Goal: Task Accomplishment & Management: Manage account settings

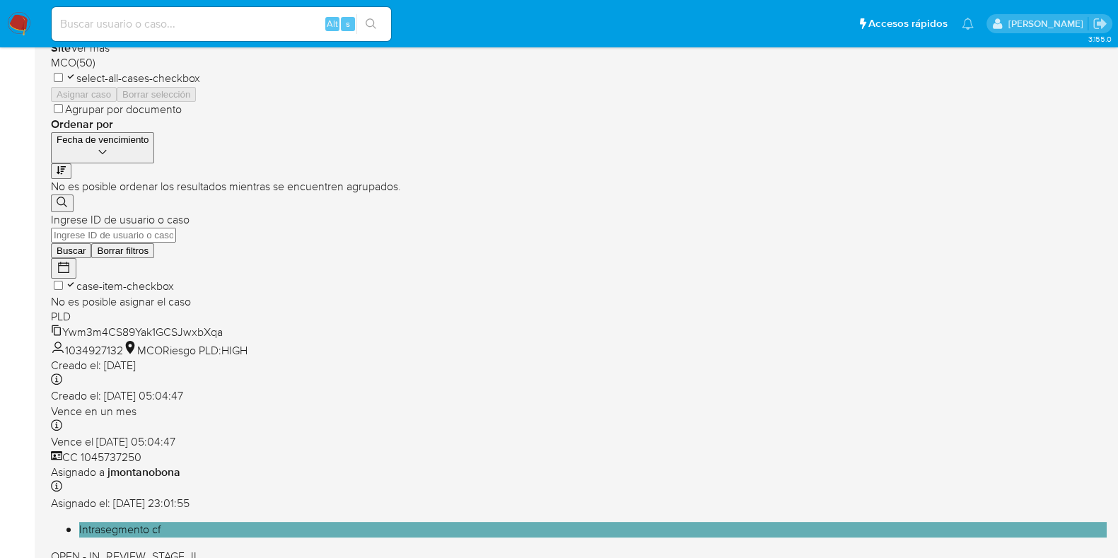
scroll to position [557, 0]
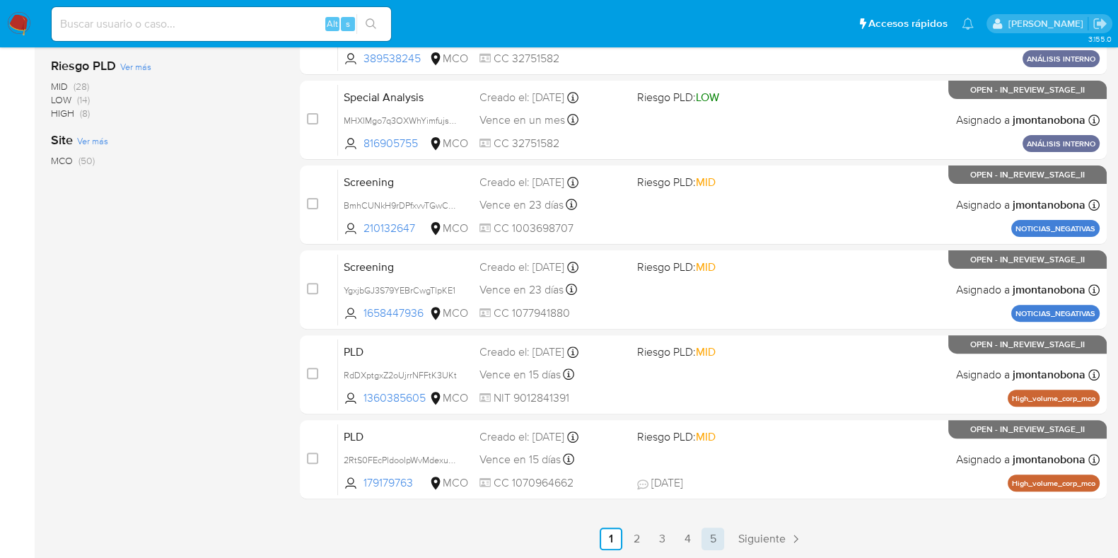
click at [716, 541] on link "5" at bounding box center [712, 538] width 23 height 23
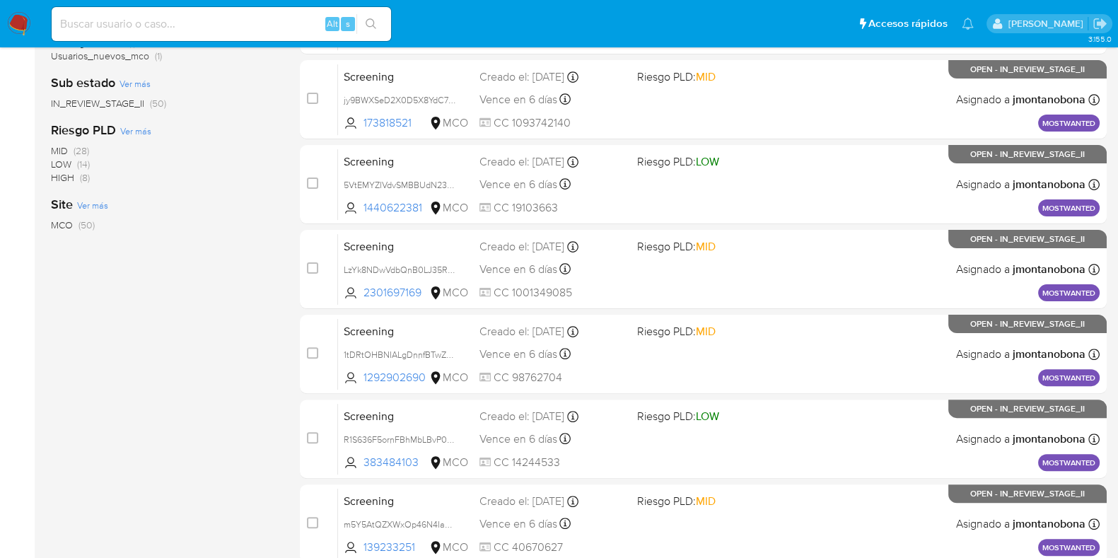
scroll to position [557, 0]
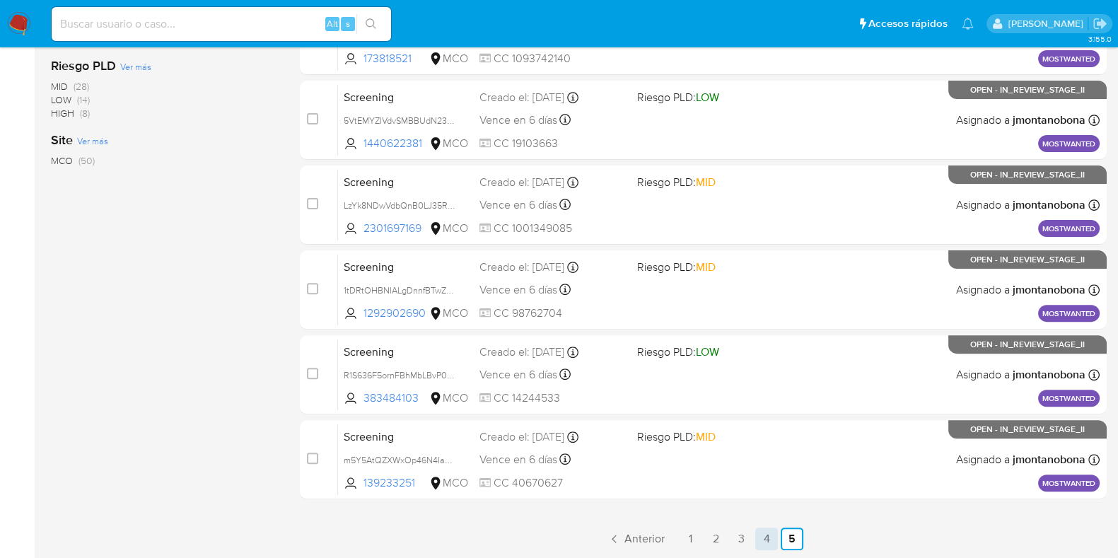
click at [760, 532] on link "4" at bounding box center [766, 538] width 23 height 23
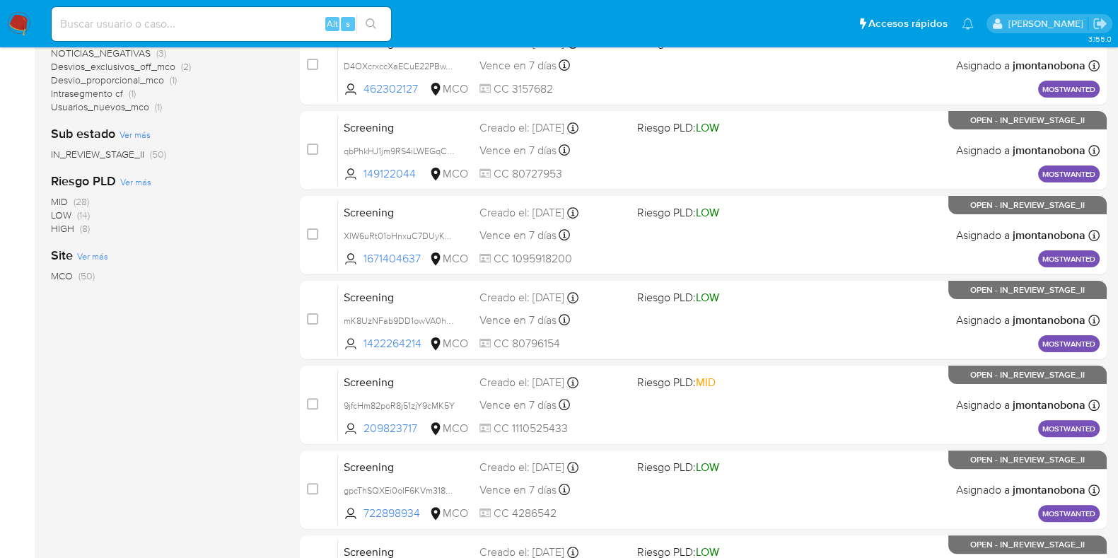
scroll to position [557, 0]
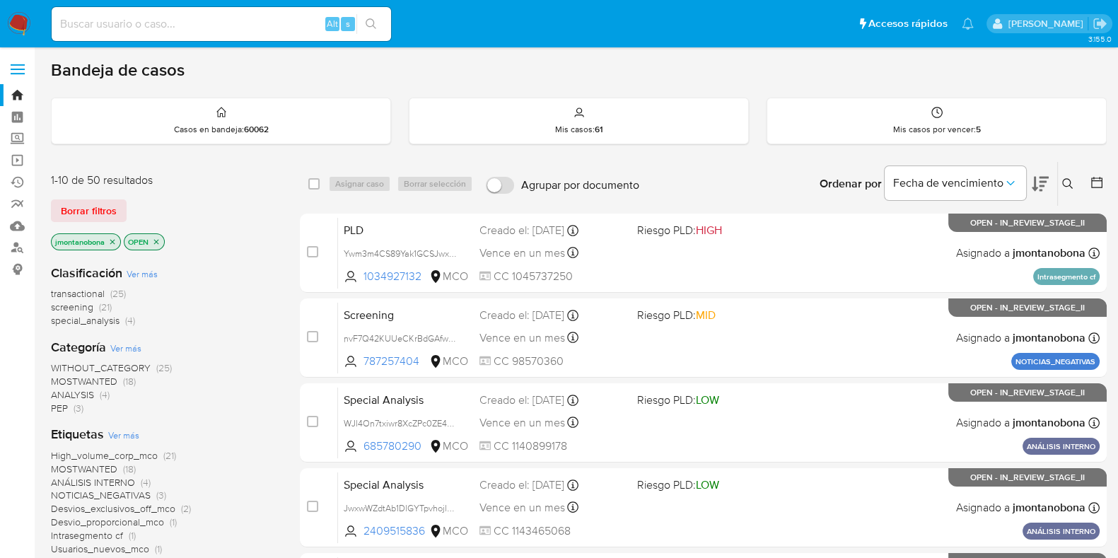
click at [111, 239] on icon "close-filter" at bounding box center [112, 241] width 5 height 5
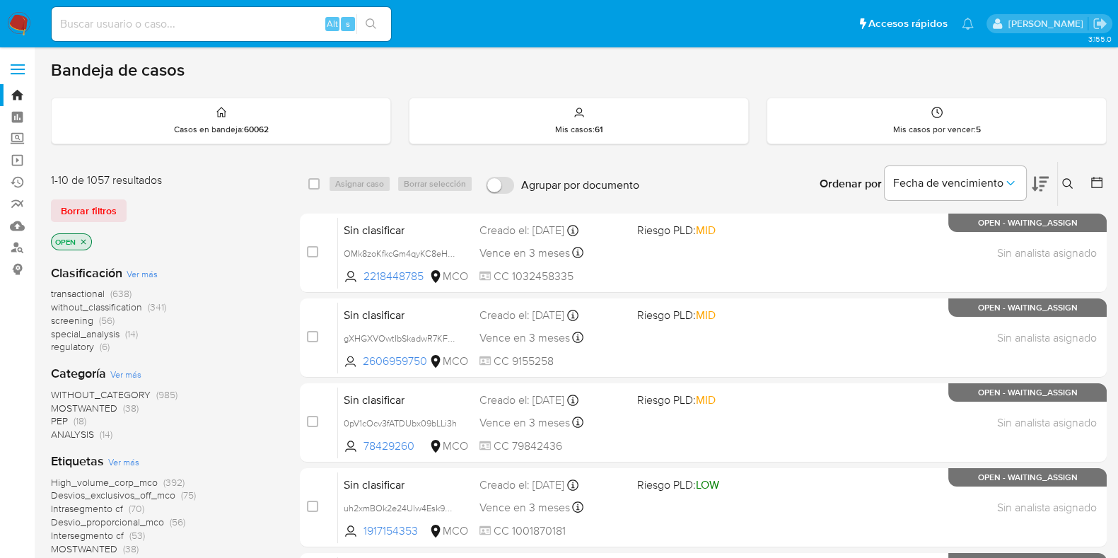
click at [86, 243] on icon "close-filter" at bounding box center [83, 242] width 8 height 8
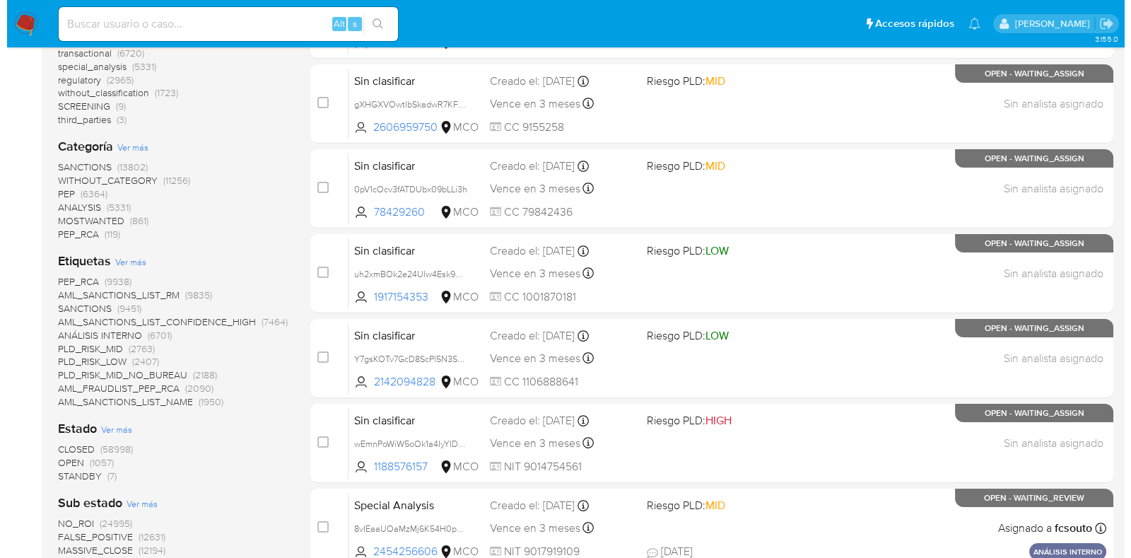
scroll to position [237, 0]
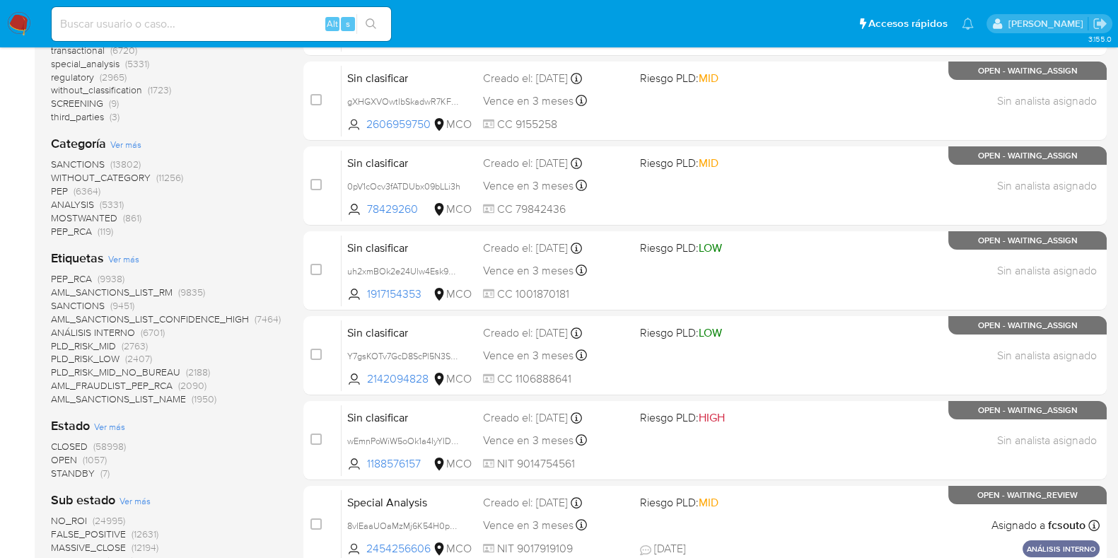
click at [106, 421] on span "Ver más" at bounding box center [109, 426] width 31 height 13
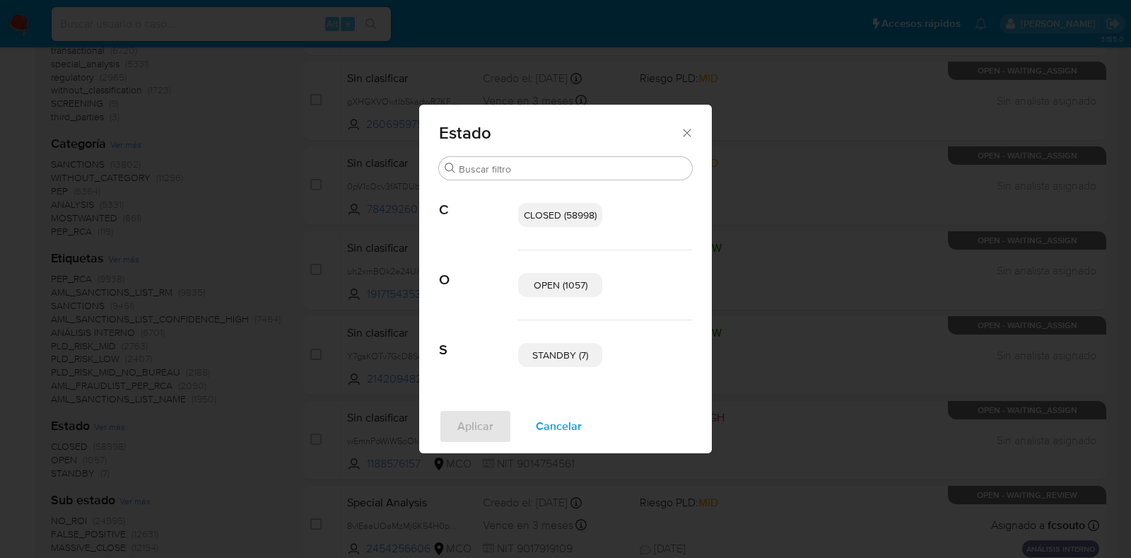
click at [553, 290] on span "OPEN (1057)" at bounding box center [561, 285] width 54 height 14
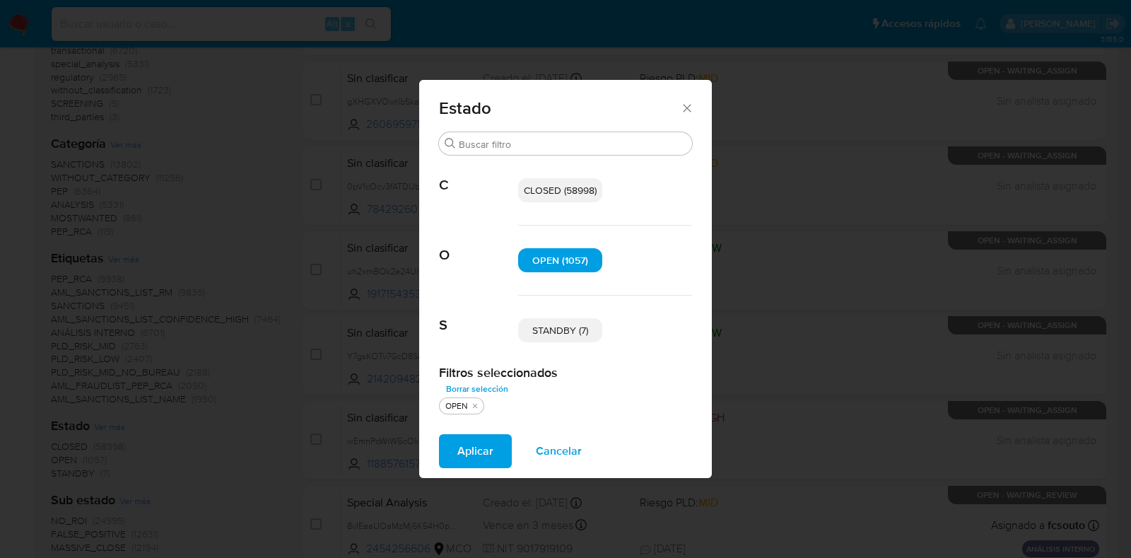
click at [576, 334] on span "STANDBY (7)" at bounding box center [560, 330] width 56 height 14
click at [491, 450] on span "Aplicar" at bounding box center [475, 451] width 36 height 31
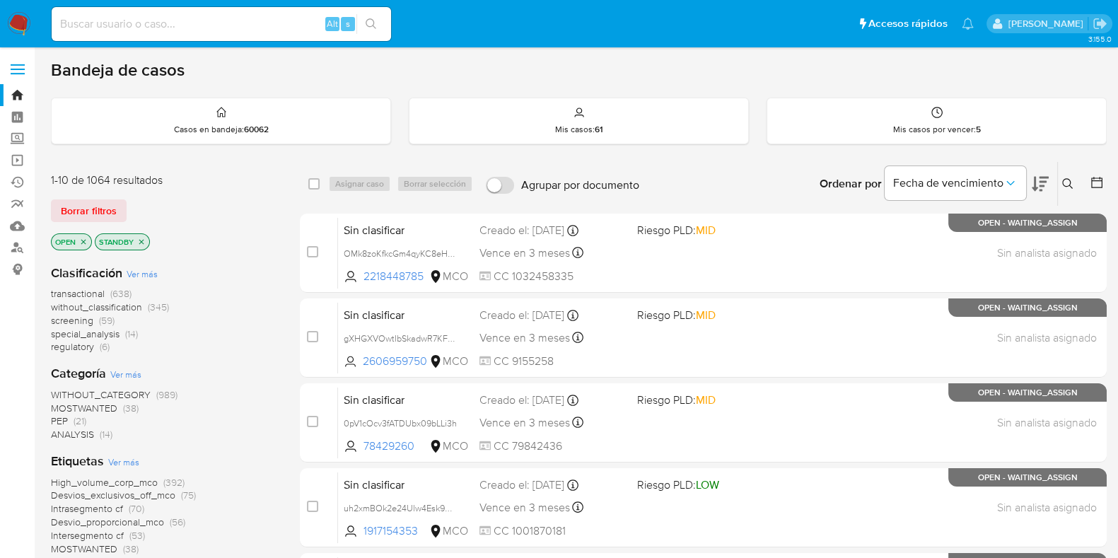
click at [143, 274] on span "Ver más" at bounding box center [142, 273] width 31 height 13
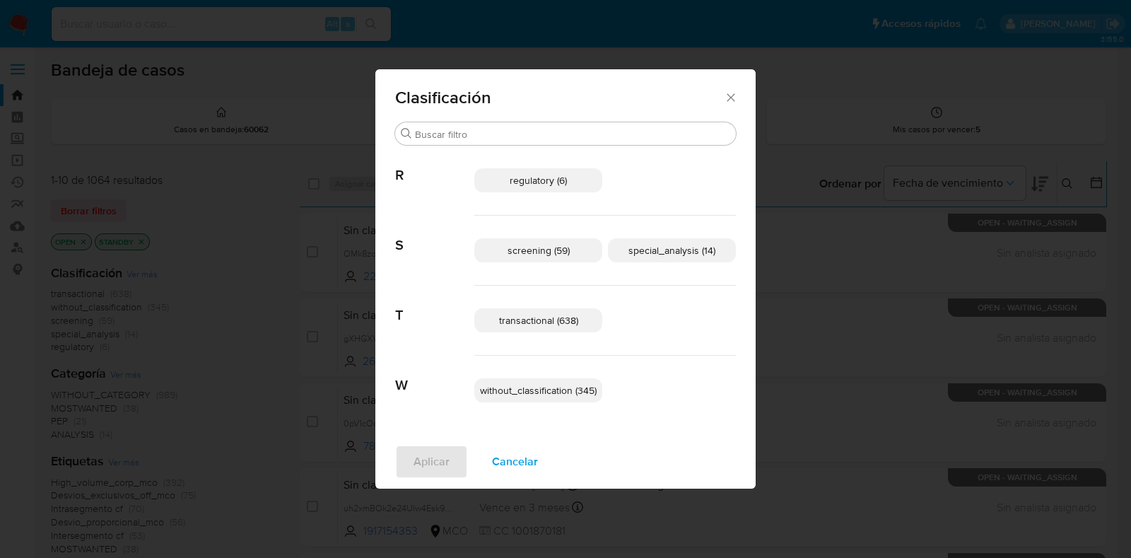
click at [559, 252] on span "screening (59)" at bounding box center [539, 250] width 62 height 14
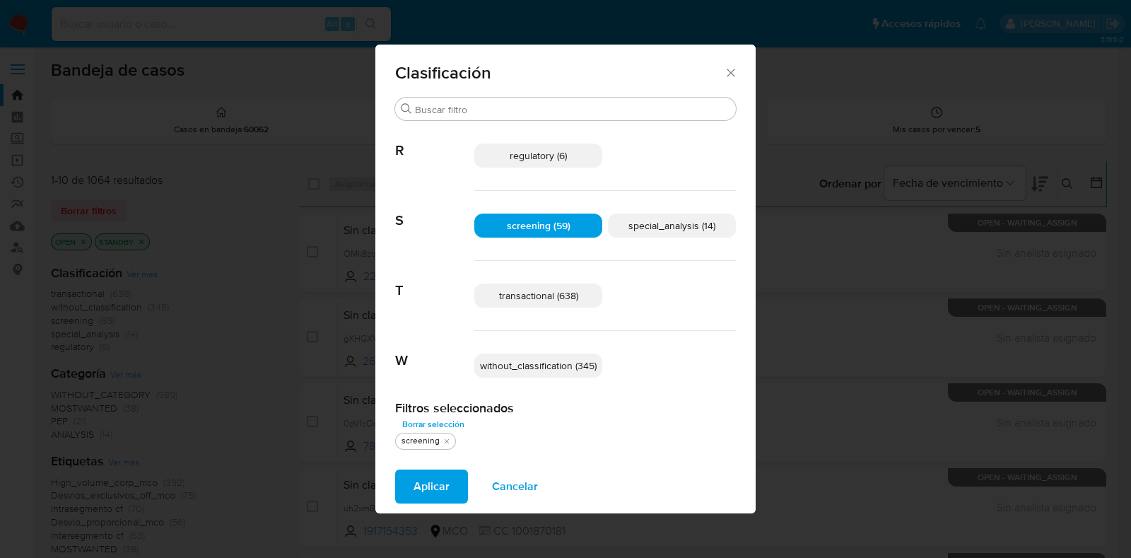
click at [689, 231] on span "special_analysis (14)" at bounding box center [672, 225] width 87 height 14
click at [538, 317] on div "transactional (638)" at bounding box center [605, 296] width 262 height 70
click at [513, 305] on p "transactional (638)" at bounding box center [538, 296] width 128 height 24
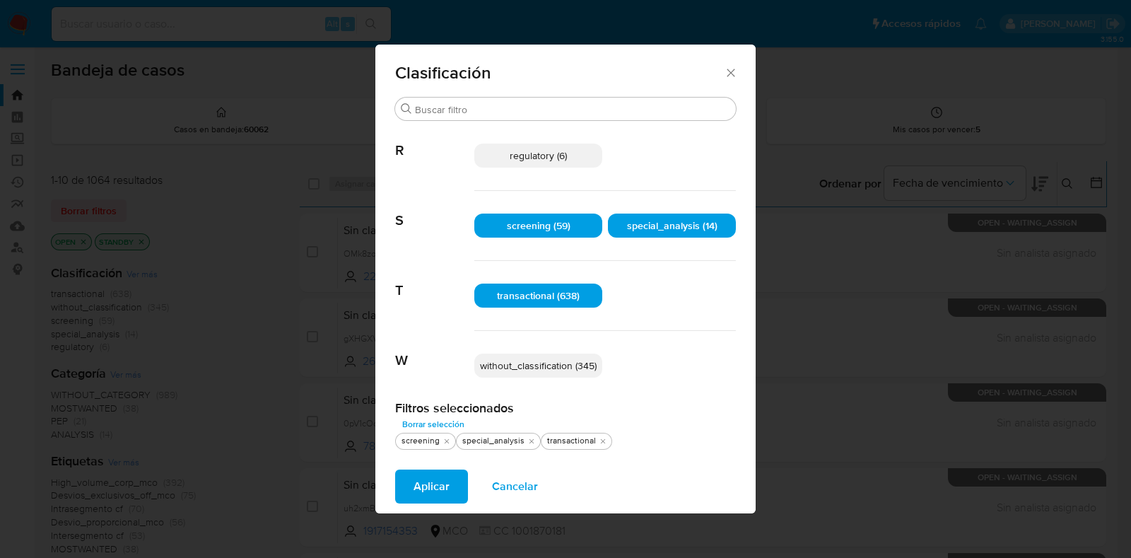
click at [434, 483] on span "Aplicar" at bounding box center [432, 486] width 36 height 31
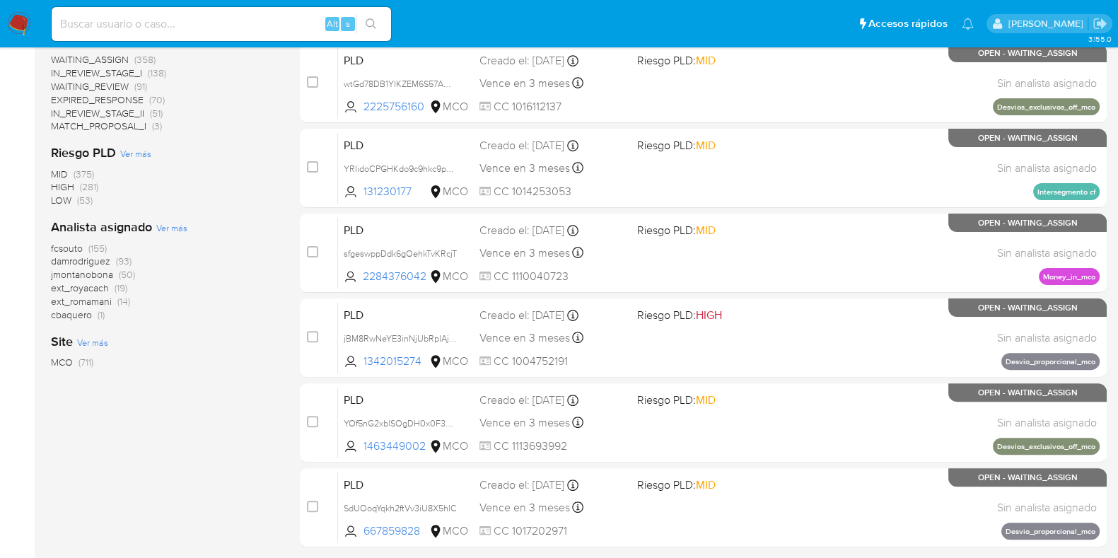
scroll to position [557, 0]
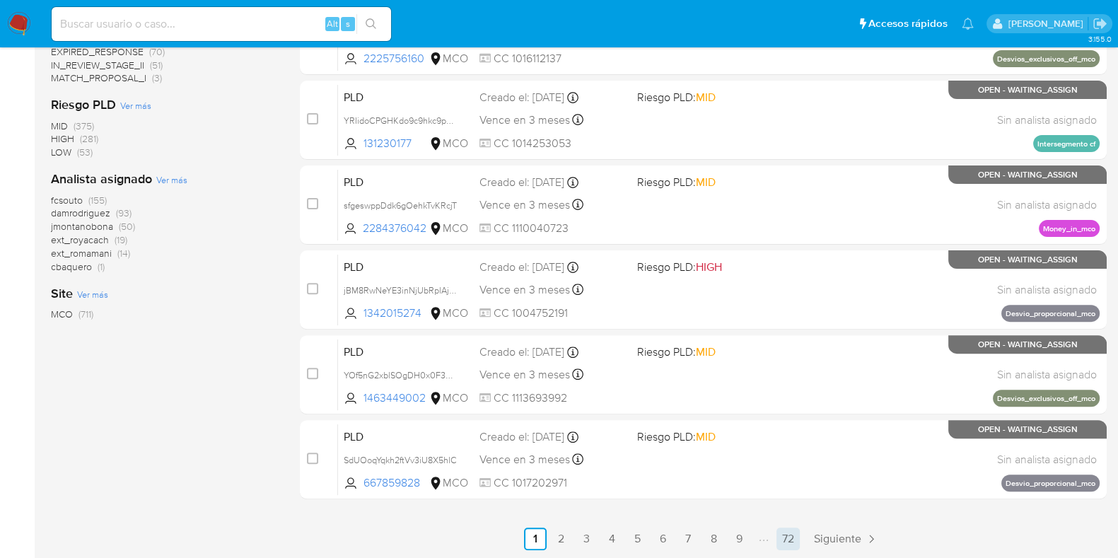
click at [786, 539] on link "72" at bounding box center [787, 538] width 23 height 23
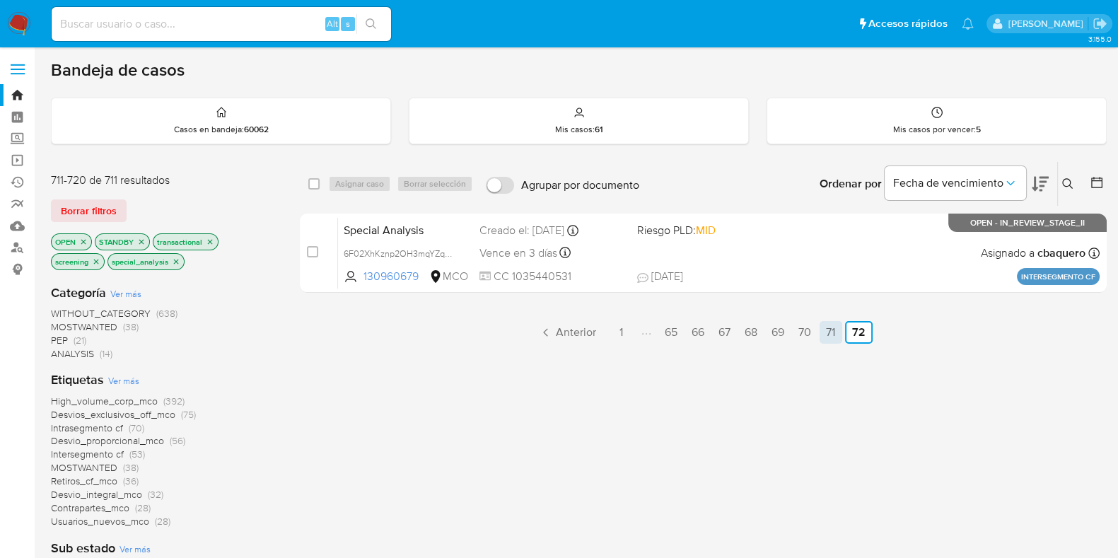
click at [835, 329] on link "71" at bounding box center [830, 332] width 23 height 23
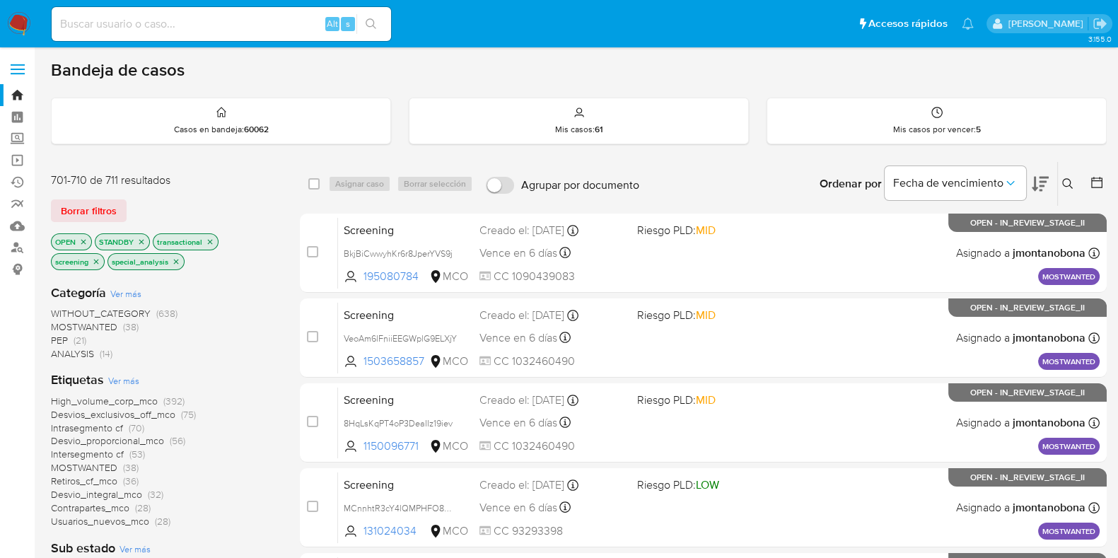
scroll to position [557, 0]
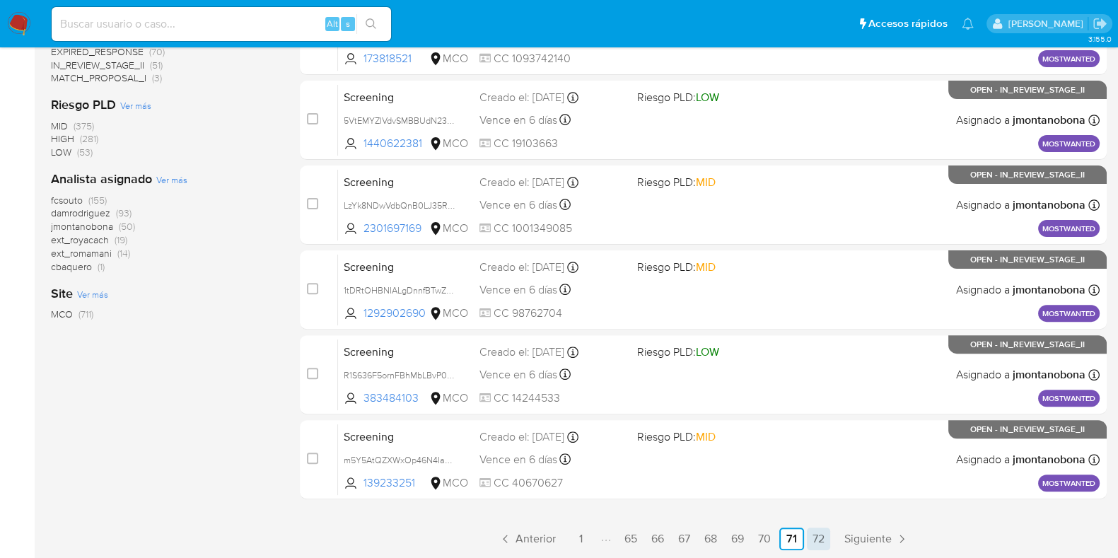
click at [816, 541] on link "72" at bounding box center [818, 538] width 23 height 23
